Goal: Register for event/course

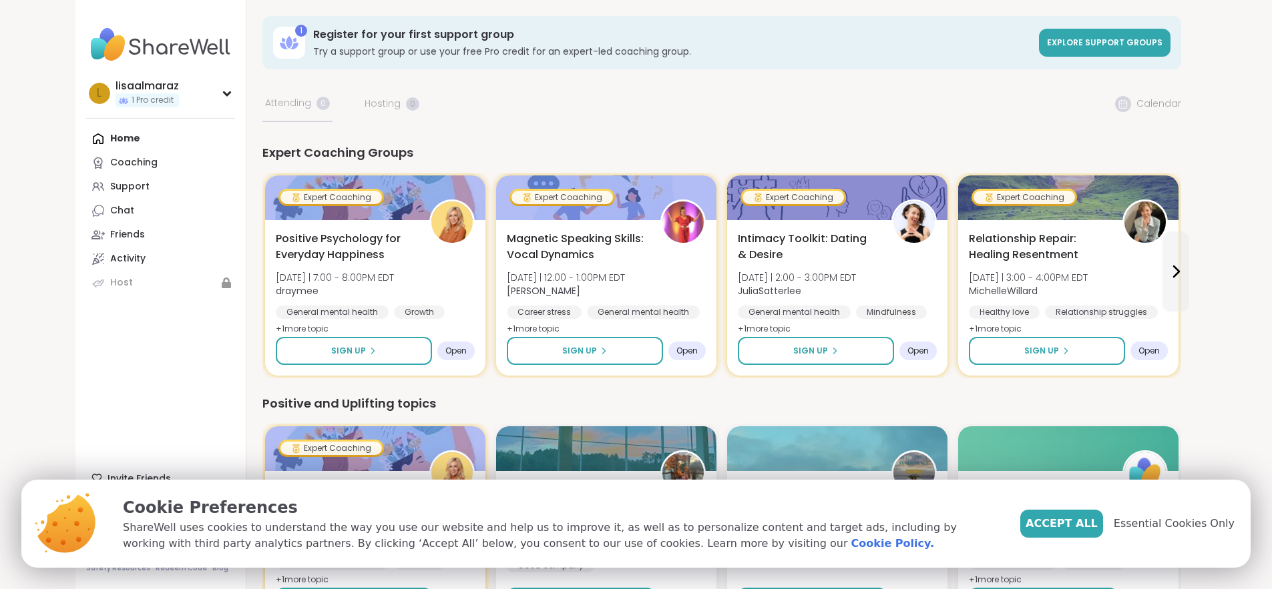
click at [1178, 527] on span "Essential Cookies Only" at bounding box center [1174, 524] width 121 height 16
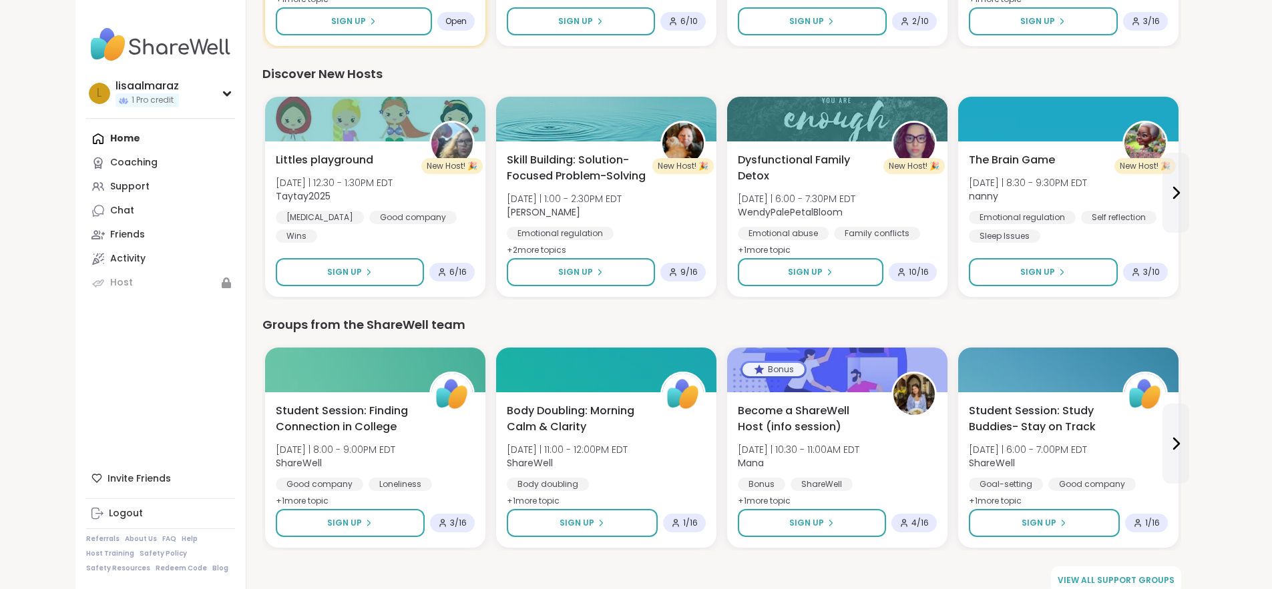
scroll to position [583, 0]
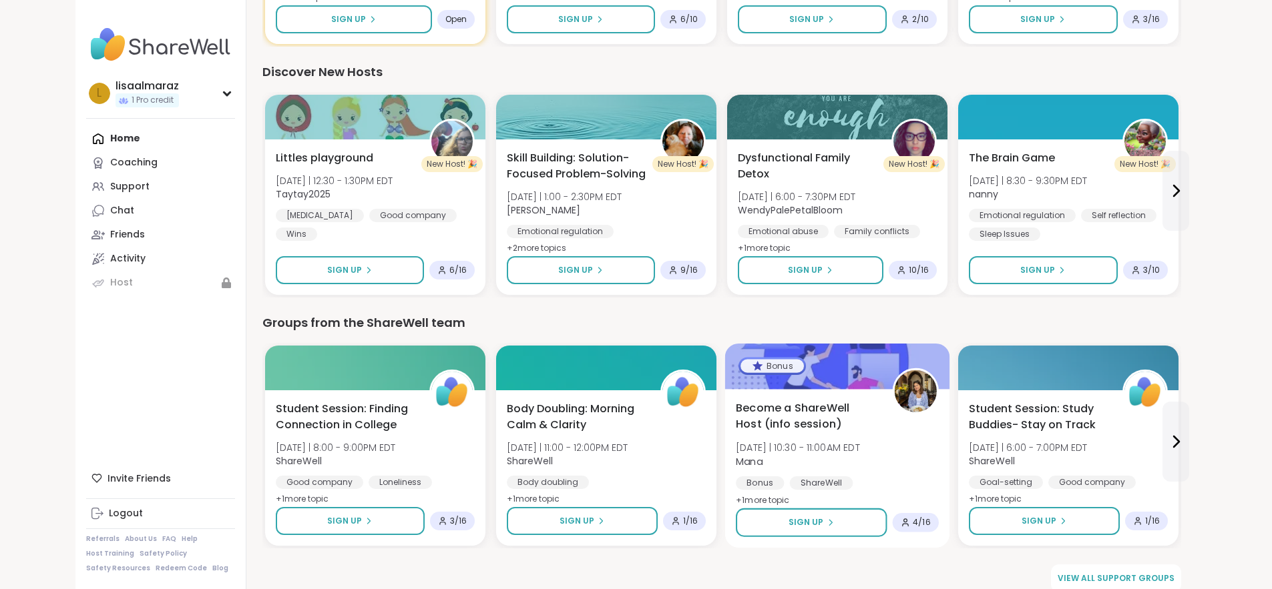
click at [830, 434] on div "Become a ShareWell Host (info session) [DATE] | 10:30 - 11:00AM EDT Mana Bonus …" at bounding box center [837, 455] width 203 height 109
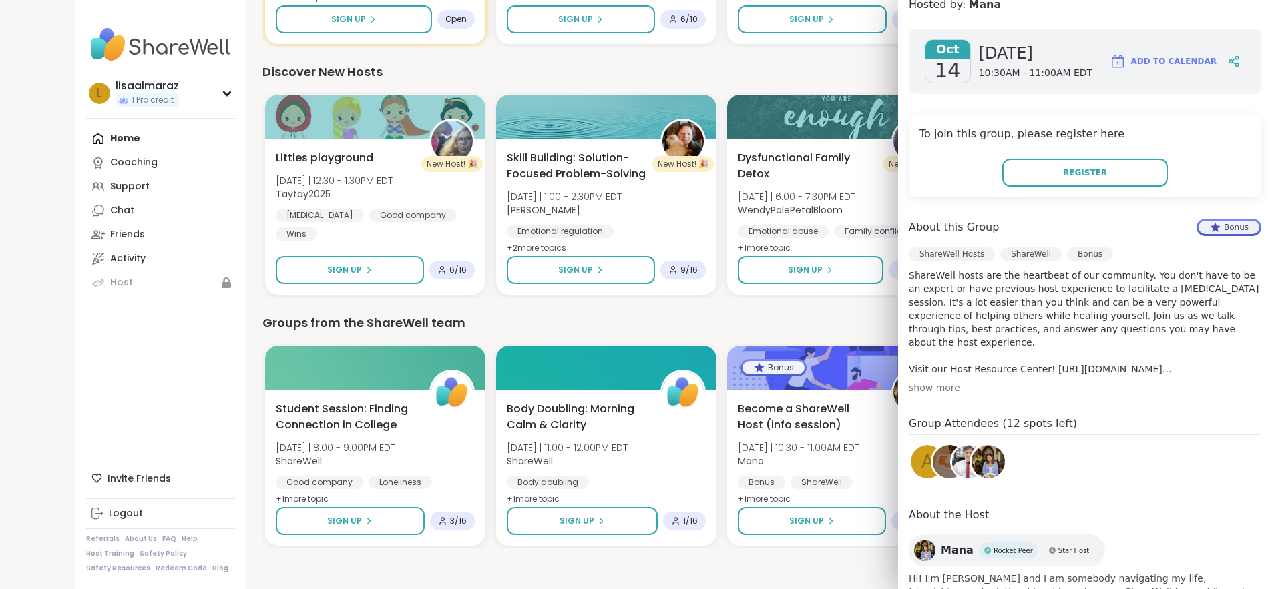
scroll to position [180, 0]
